Goal: Task Accomplishment & Management: Use online tool/utility

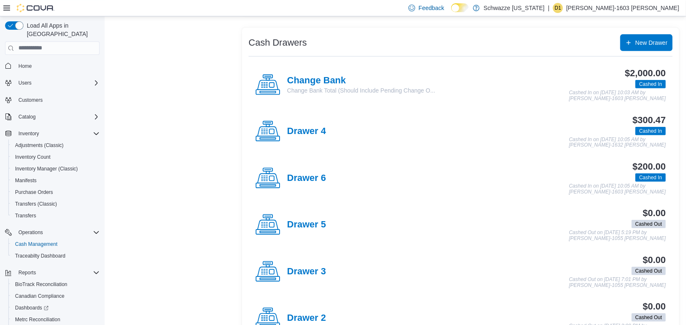
scroll to position [42, 0]
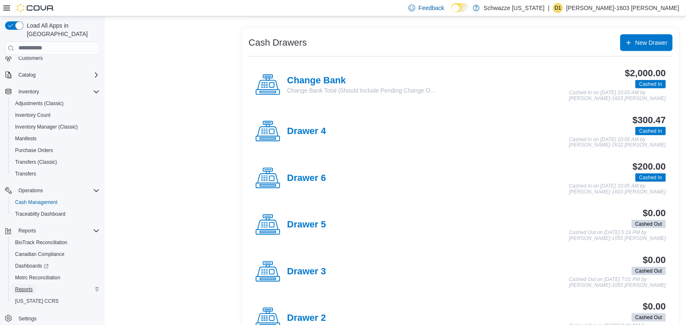
click at [28, 286] on span "Reports" at bounding box center [24, 289] width 18 height 7
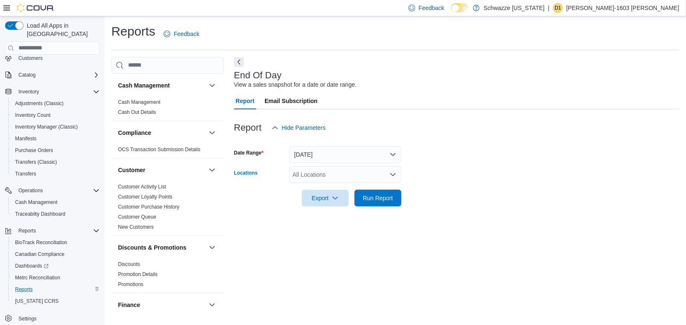
click at [318, 172] on div "All Locations" at bounding box center [345, 174] width 112 height 17
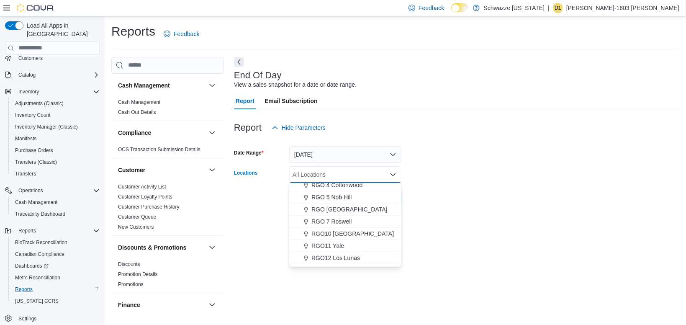
scroll to position [265, 0]
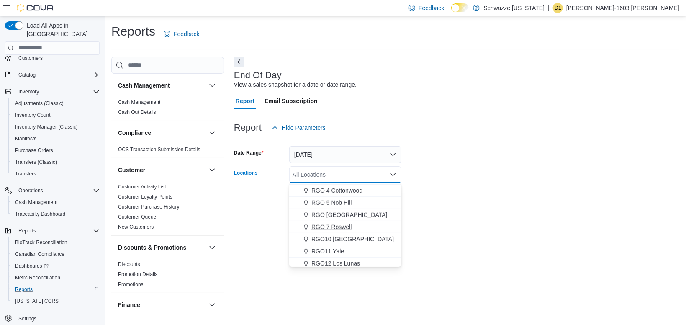
click at [317, 228] on span "RGO 7 Roswell" at bounding box center [331, 227] width 40 height 8
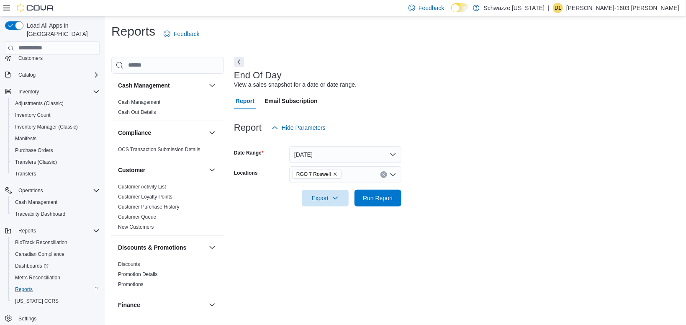
click at [247, 211] on div at bounding box center [456, 211] width 445 height 10
click at [392, 199] on span "Run Report" at bounding box center [378, 197] width 30 height 8
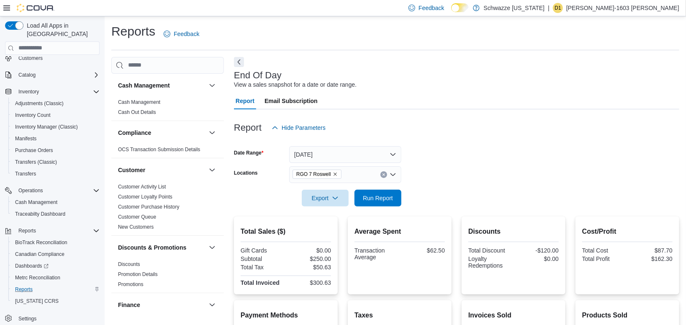
scroll to position [125, 0]
